Goal: Task Accomplishment & Management: Use online tool/utility

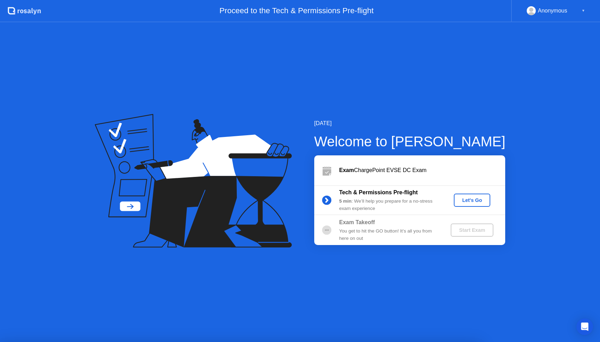
click at [465, 199] on div "Let's Go" at bounding box center [472, 200] width 31 height 6
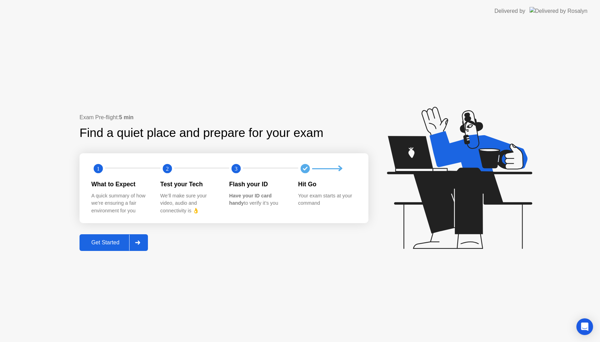
click at [110, 241] on div "Get Started" at bounding box center [106, 242] width 48 height 6
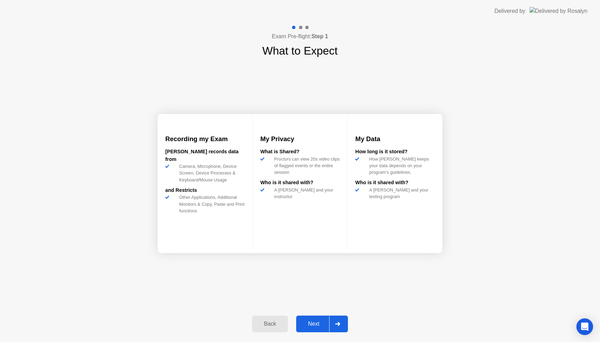
click at [316, 320] on div "Next" at bounding box center [313, 323] width 31 height 6
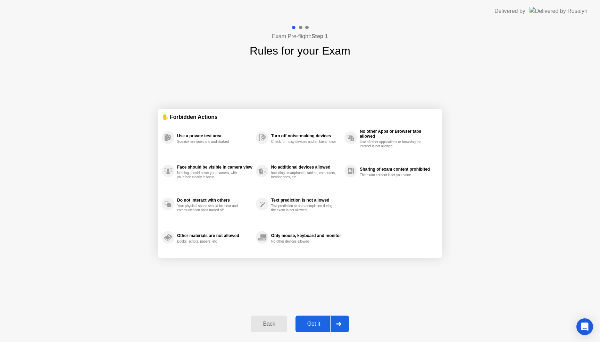
click at [316, 320] on div "Got it" at bounding box center [314, 323] width 33 height 6
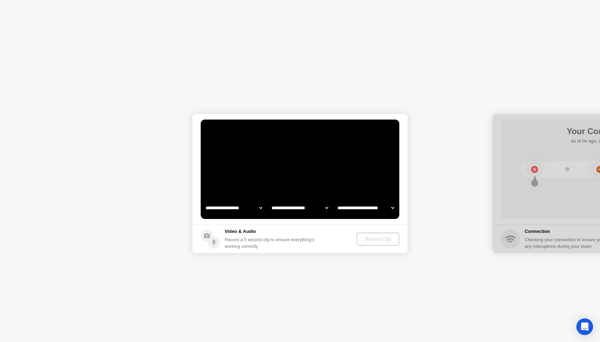
select select "**********"
select select "*******"
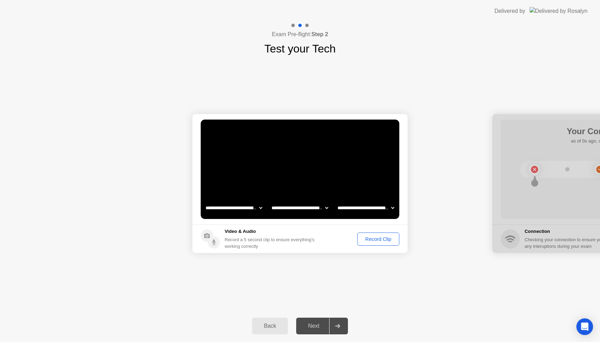
click at [315, 324] on div "Next" at bounding box center [313, 326] width 31 height 6
click at [383, 242] on div "Record Clip" at bounding box center [378, 239] width 37 height 6
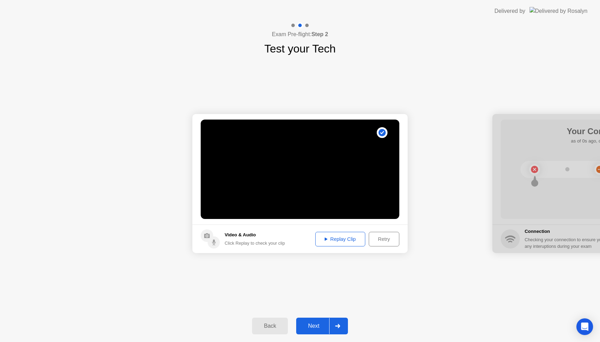
click at [311, 328] on div "Next" at bounding box center [313, 326] width 31 height 6
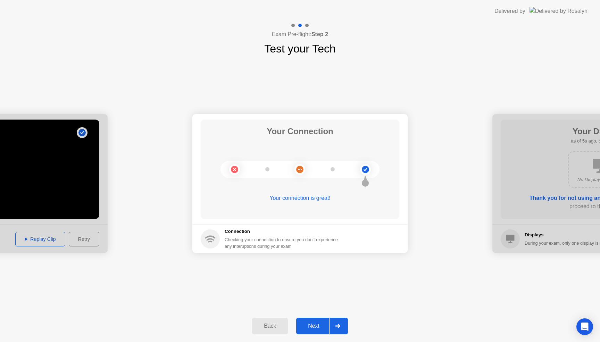
click at [311, 328] on div "Next" at bounding box center [313, 326] width 31 height 6
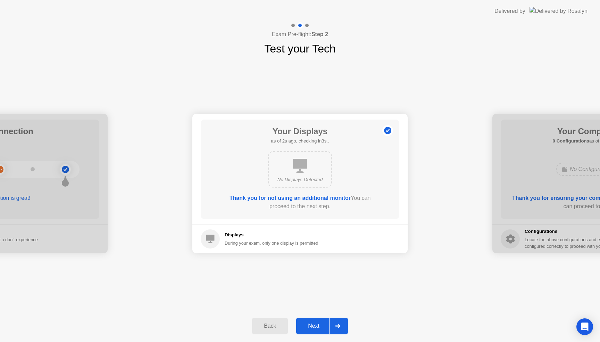
click at [311, 328] on div "Next" at bounding box center [313, 326] width 31 height 6
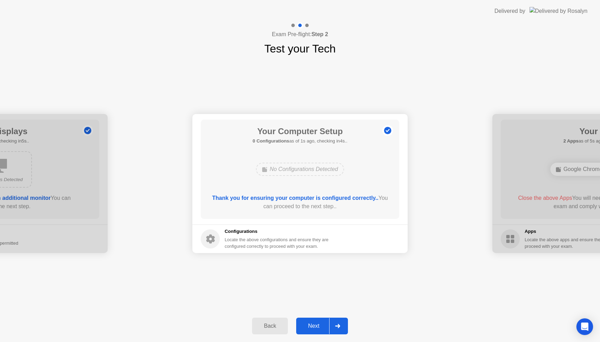
click at [311, 328] on div "Next" at bounding box center [313, 326] width 31 height 6
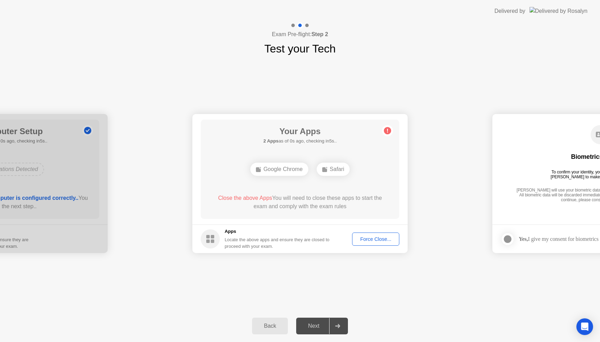
click at [380, 243] on button "Force Close..." at bounding box center [375, 238] width 47 height 13
click at [213, 240] on rect at bounding box center [212, 240] width 3 height 3
click at [275, 237] on div "Locate the above apps and ensure they are closed to proceed with your exam." at bounding box center [277, 242] width 105 height 13
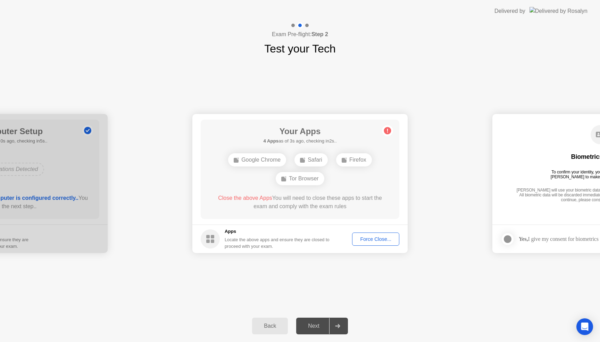
click at [368, 237] on div "Force Close..." at bounding box center [375, 239] width 42 height 6
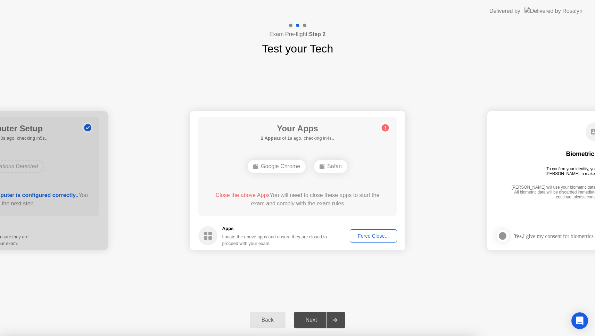
click at [214, 236] on circle at bounding box center [207, 235] width 19 height 19
click at [242, 195] on span "Close the above Apps" at bounding box center [243, 195] width 54 height 6
click at [385, 127] on icon at bounding box center [384, 128] width 1 height 4
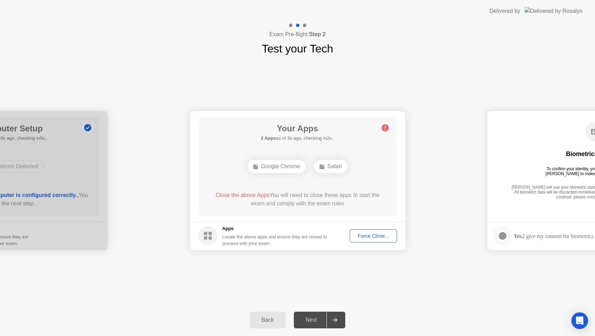
click at [357, 237] on div "Force Close..." at bounding box center [373, 236] width 42 height 6
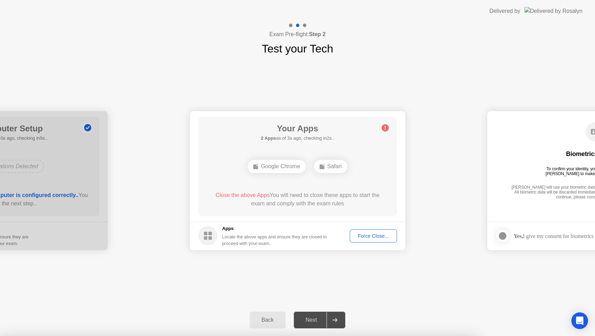
click at [362, 240] on button "Force Close..." at bounding box center [372, 235] width 47 height 13
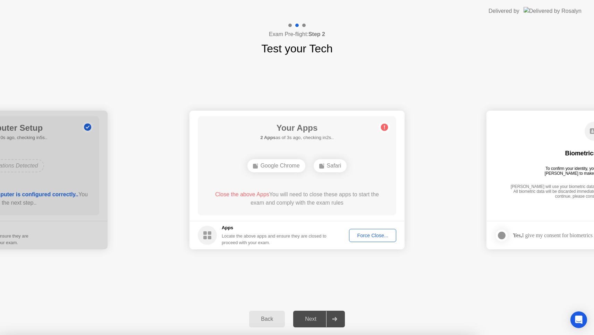
click at [274, 318] on div "Back" at bounding box center [267, 319] width 32 height 6
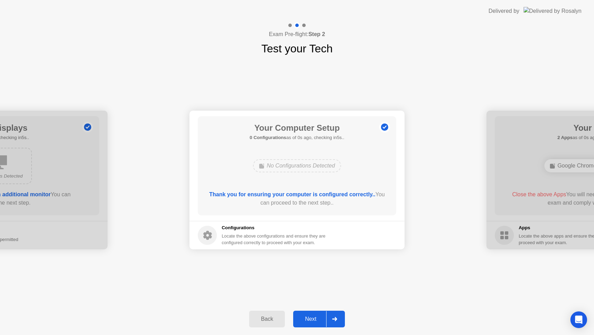
click at [313, 317] on div "Next" at bounding box center [310, 319] width 31 height 6
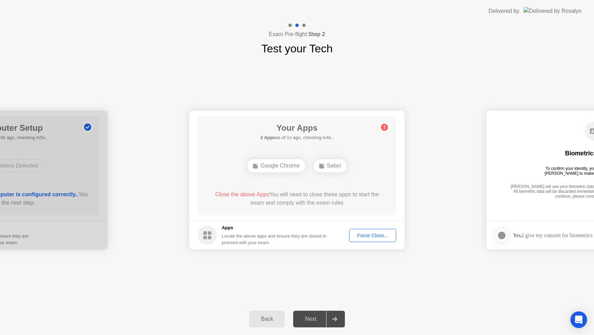
click at [369, 238] on div "Force Close..." at bounding box center [373, 236] width 42 height 6
click at [268, 313] on button "Back" at bounding box center [267, 319] width 36 height 17
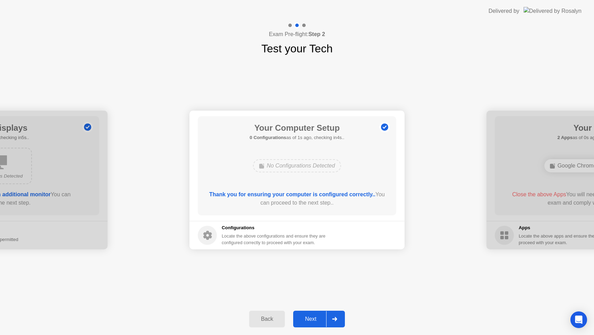
click at [268, 313] on button "Back" at bounding box center [267, 319] width 36 height 17
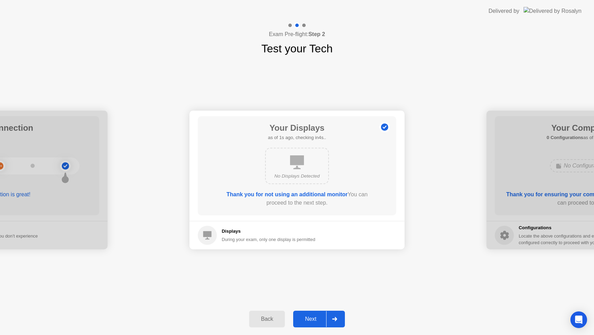
click at [314, 315] on button "Next" at bounding box center [319, 319] width 52 height 17
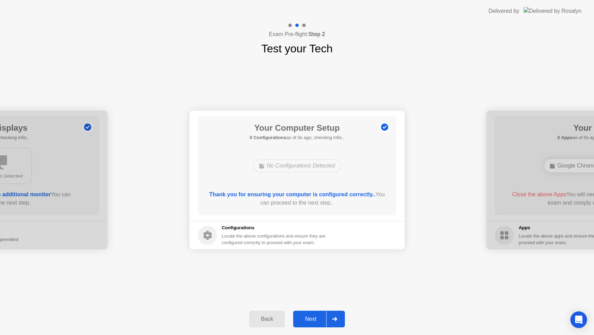
click at [314, 315] on button "Next" at bounding box center [319, 319] width 52 height 17
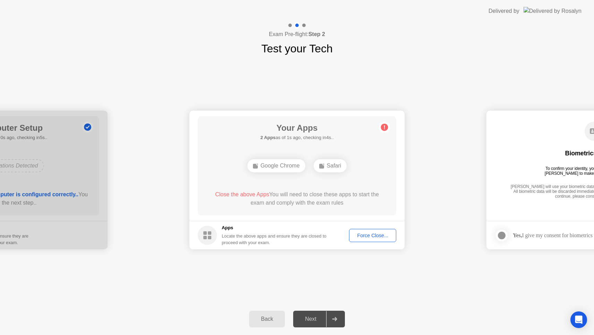
click at [351, 241] on button "Force Close..." at bounding box center [372, 235] width 47 height 13
drag, startPoint x: 317, startPoint y: 208, endPoint x: 285, endPoint y: 226, distance: 36.4
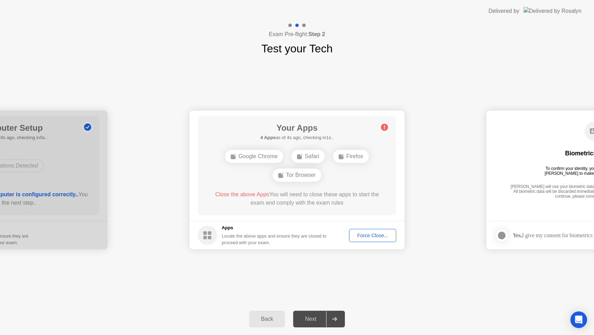
click at [365, 236] on div "Force Close..." at bounding box center [373, 236] width 42 height 6
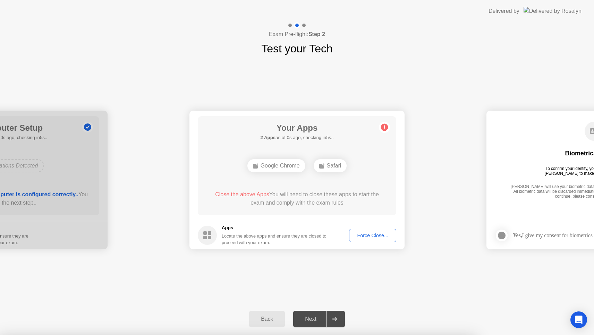
click at [366, 237] on div "Force Close..." at bounding box center [373, 236] width 42 height 6
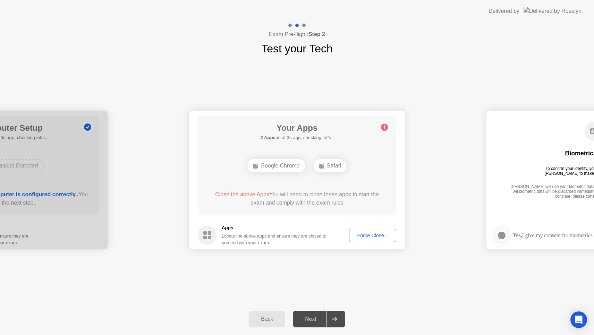
click at [70, 131] on div at bounding box center [-1, 180] width 215 height 139
click at [273, 320] on div "Back" at bounding box center [267, 319] width 32 height 6
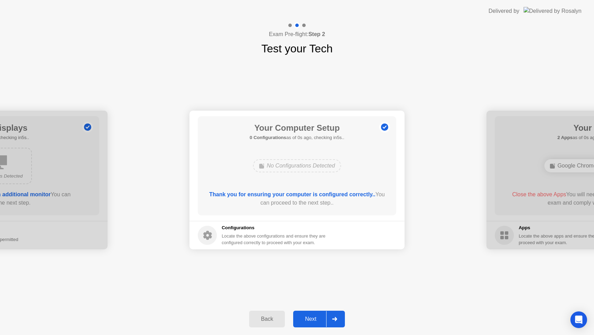
click at [273, 320] on div "Back" at bounding box center [267, 319] width 32 height 6
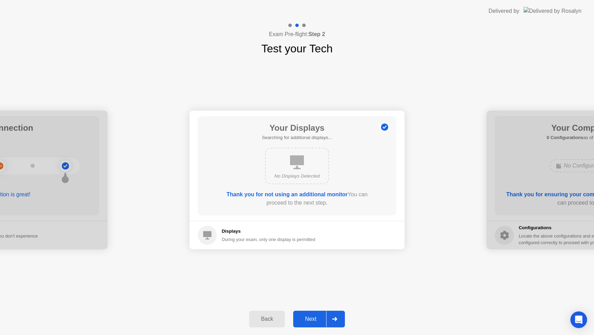
click at [273, 320] on div "Back" at bounding box center [267, 319] width 32 height 6
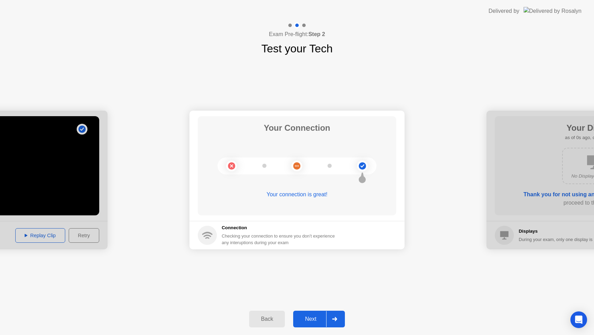
click at [273, 320] on div "Back" at bounding box center [267, 319] width 32 height 6
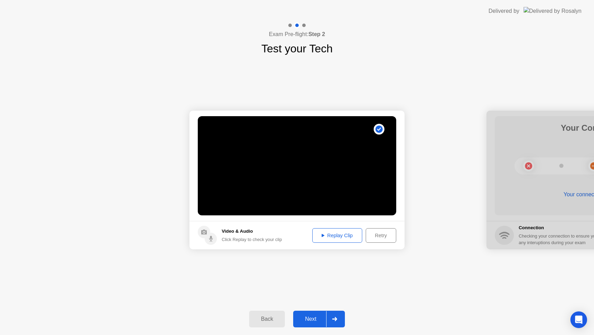
click at [306, 320] on div "Next" at bounding box center [310, 319] width 31 height 6
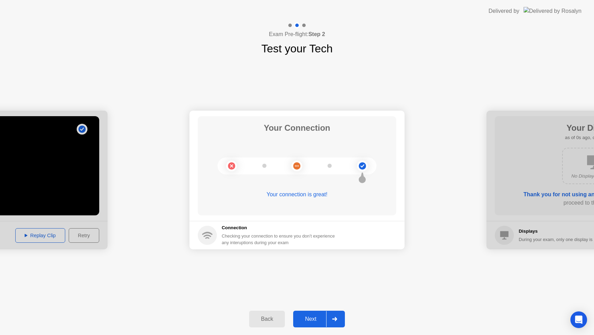
click at [306, 320] on div "Next" at bounding box center [310, 319] width 31 height 6
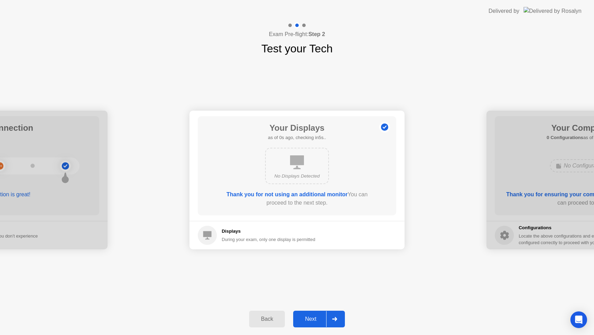
click at [306, 320] on div "Next" at bounding box center [310, 319] width 31 height 6
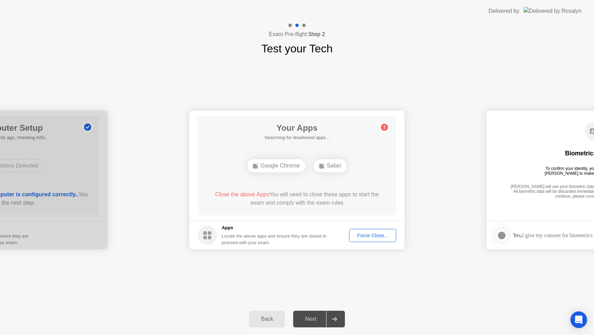
click at [306, 320] on div "Next" at bounding box center [310, 319] width 31 height 6
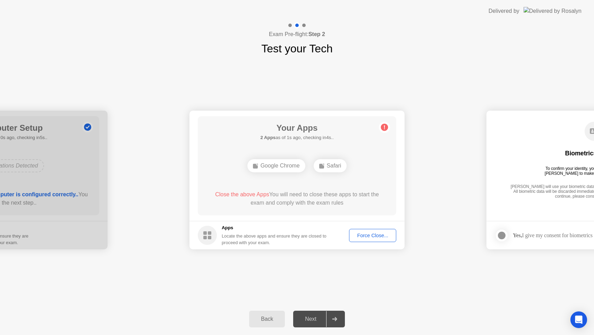
click at [306, 320] on div "Next" at bounding box center [310, 319] width 31 height 6
click at [380, 237] on div "Force Close..." at bounding box center [373, 236] width 42 height 6
click at [466, 24] on div "Exam Pre-flight: Step 2 Test your Tech" at bounding box center [297, 39] width 594 height 35
